Goal: Task Accomplishment & Management: Use online tool/utility

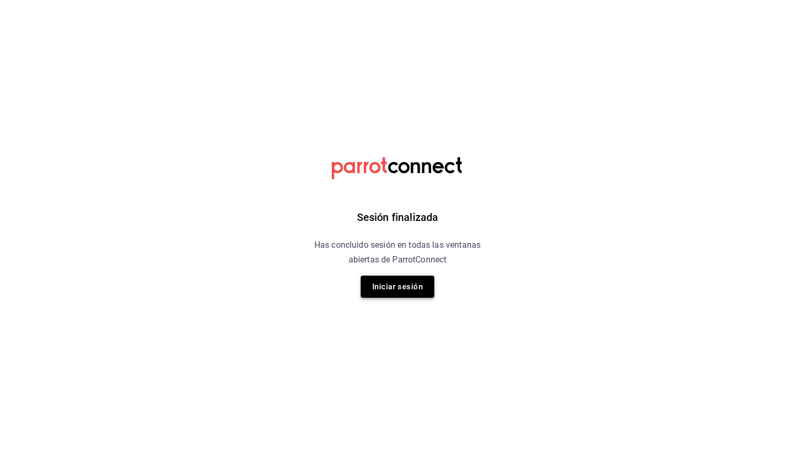
click at [424, 290] on button "Iniciar sesión" at bounding box center [398, 287] width 74 height 22
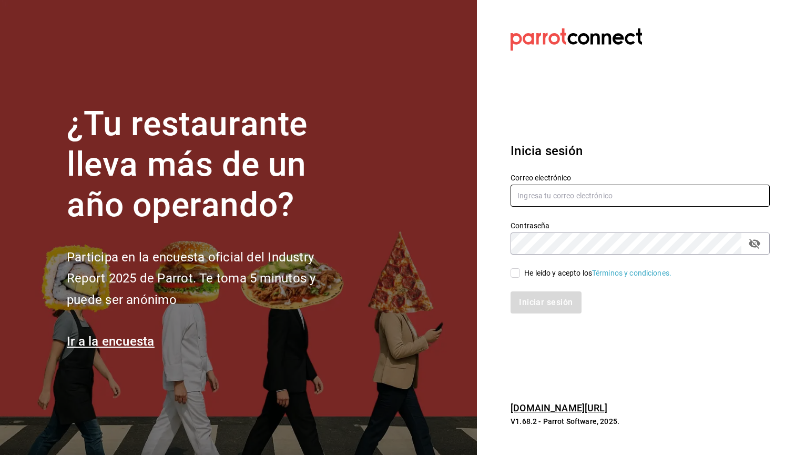
type input "[EMAIL_ADDRESS][DOMAIN_NAME]"
click at [517, 272] on input "He leído y acepto los Términos y condiciones." at bounding box center [515, 272] width 9 height 9
checkbox input "true"
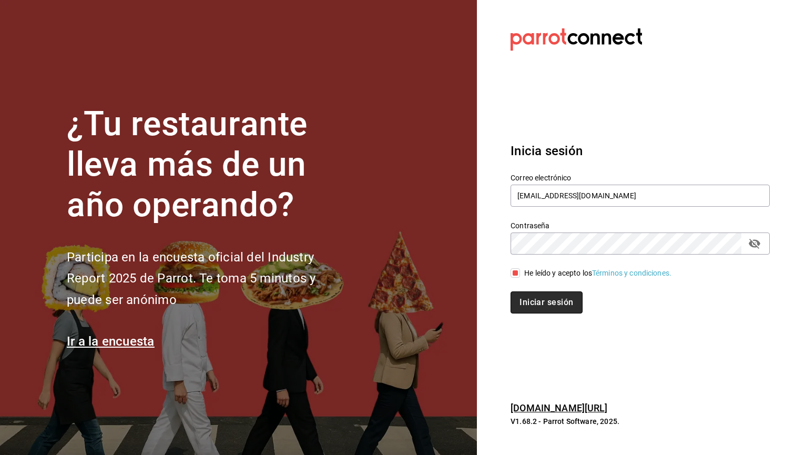
click at [531, 301] on button "Iniciar sesión" at bounding box center [547, 302] width 72 height 22
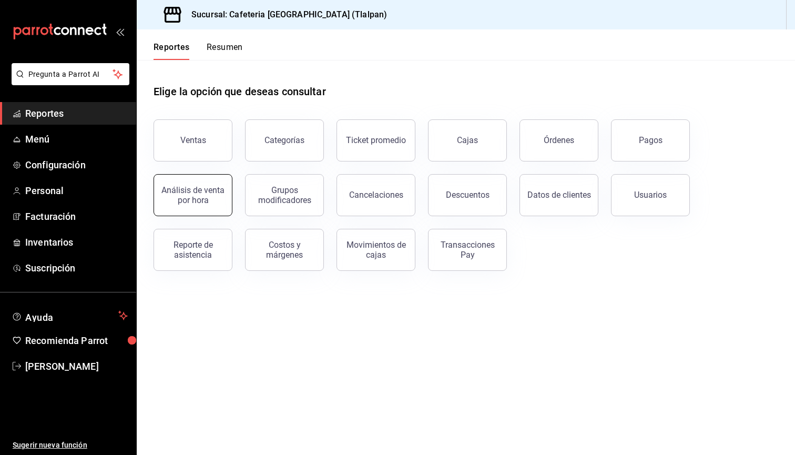
click at [219, 192] on div "Análisis de venta por hora" at bounding box center [192, 195] width 65 height 20
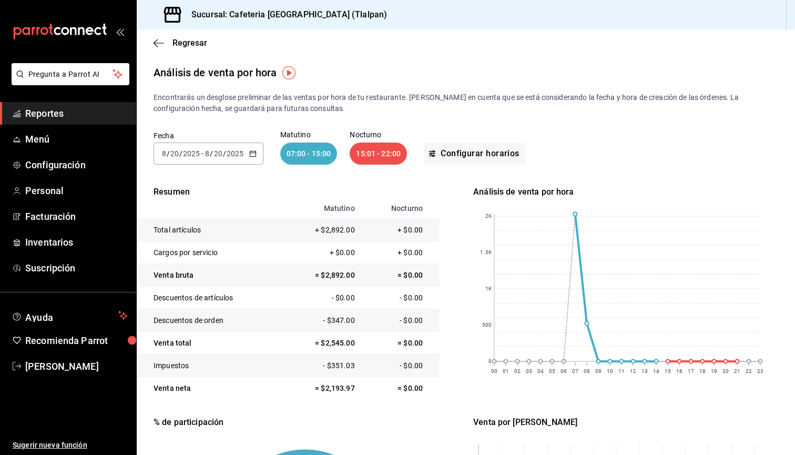
click at [245, 146] on div "2025-08-20 8 / 20 / 2025 - 2025-08-20 8 / 20 / 2025" at bounding box center [209, 154] width 110 height 22
click at [213, 203] on li "Ayer" at bounding box center [203, 209] width 98 height 24
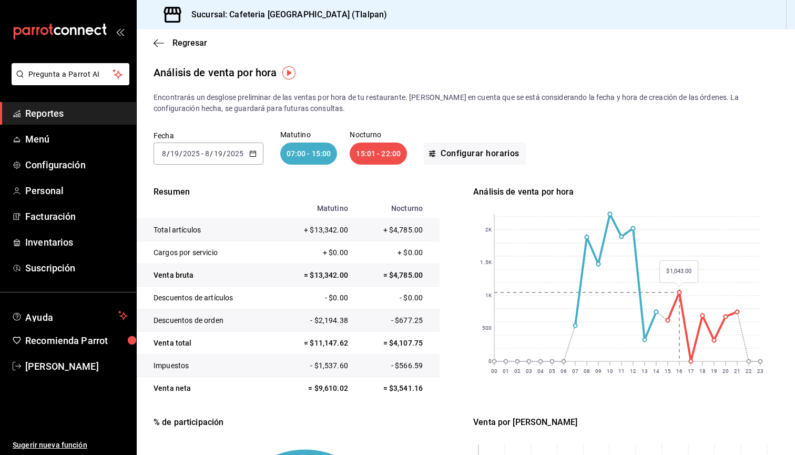
drag, startPoint x: 665, startPoint y: 280, endPoint x: 710, endPoint y: 278, distance: 44.2
click at [710, 278] on rect at bounding box center [627, 287] width 266 height 147
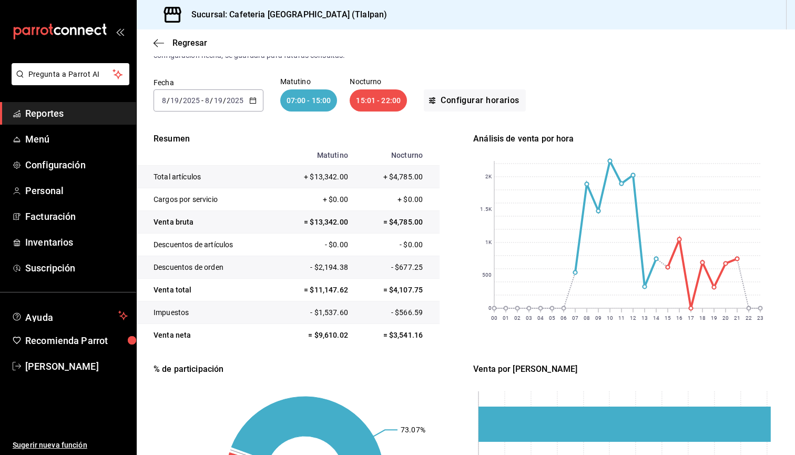
scroll to position [77, 0]
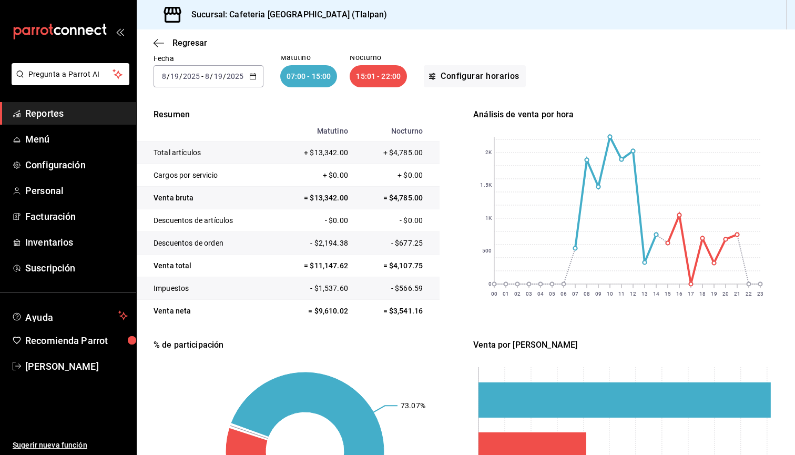
click at [246, 67] on div "2025-08-19 8 / 19 / 2025 - 2025-08-19 8 / 19 / 2025" at bounding box center [209, 76] width 110 height 22
click at [195, 222] on span "Rango de fechas" at bounding box center [204, 226] width 82 height 11
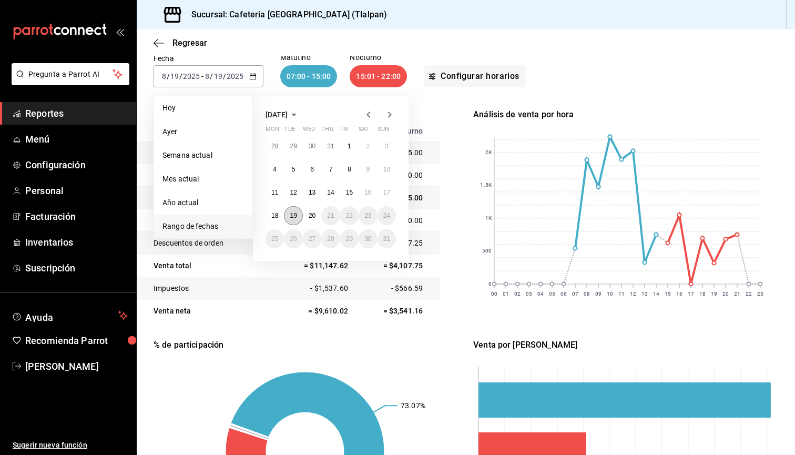
click at [296, 213] on abbr "19" at bounding box center [293, 215] width 7 height 7
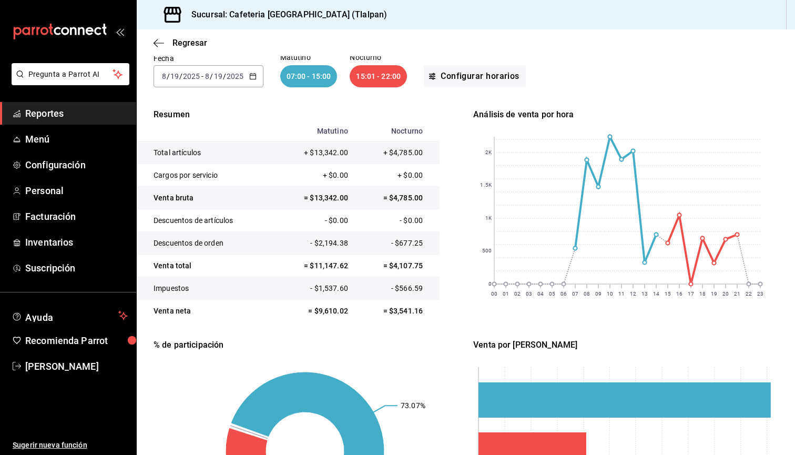
click at [399, 308] on td "= $3,541.16" at bounding box center [397, 311] width 86 height 23
click at [235, 84] on div "2025-08-19 8 / 19 / 2025 - 2025-08-19 8 / 19 / 2025" at bounding box center [209, 76] width 110 height 22
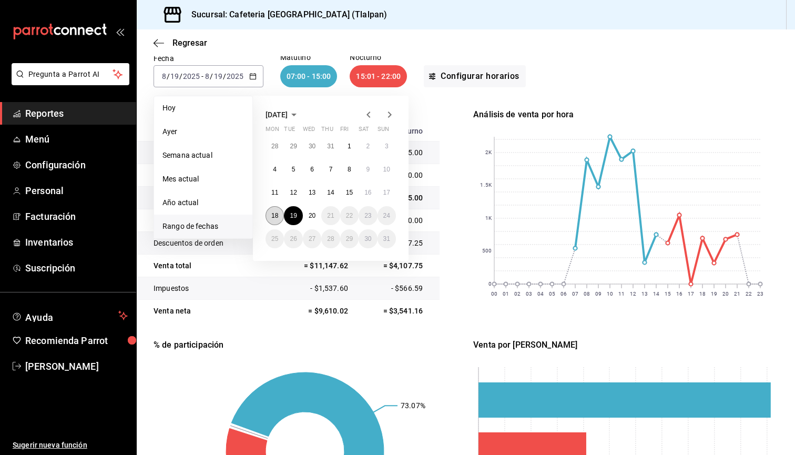
click at [272, 215] on abbr "18" at bounding box center [274, 215] width 7 height 7
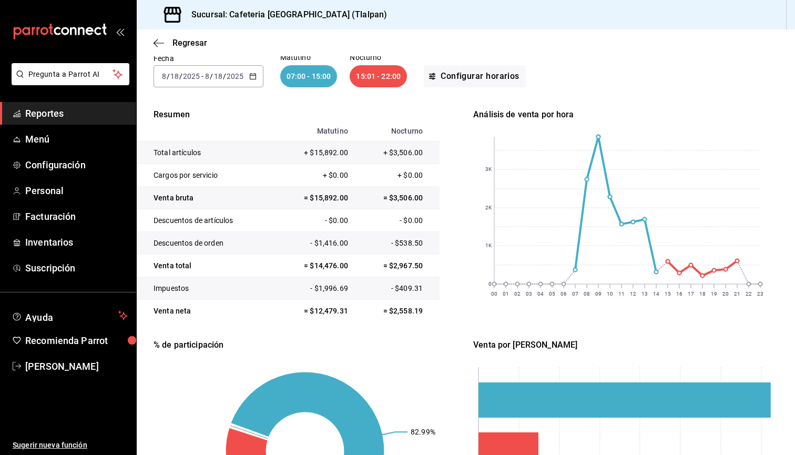
click at [408, 311] on td "= $2,558.19" at bounding box center [397, 311] width 86 height 23
click at [163, 46] on icon "button" at bounding box center [159, 42] width 11 height 9
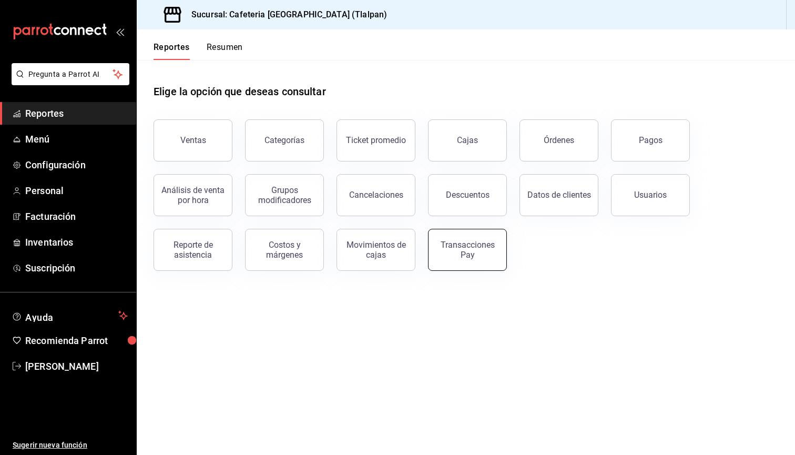
click at [452, 247] on div "Transacciones Pay" at bounding box center [467, 250] width 65 height 20
